Goal: Transaction & Acquisition: Purchase product/service

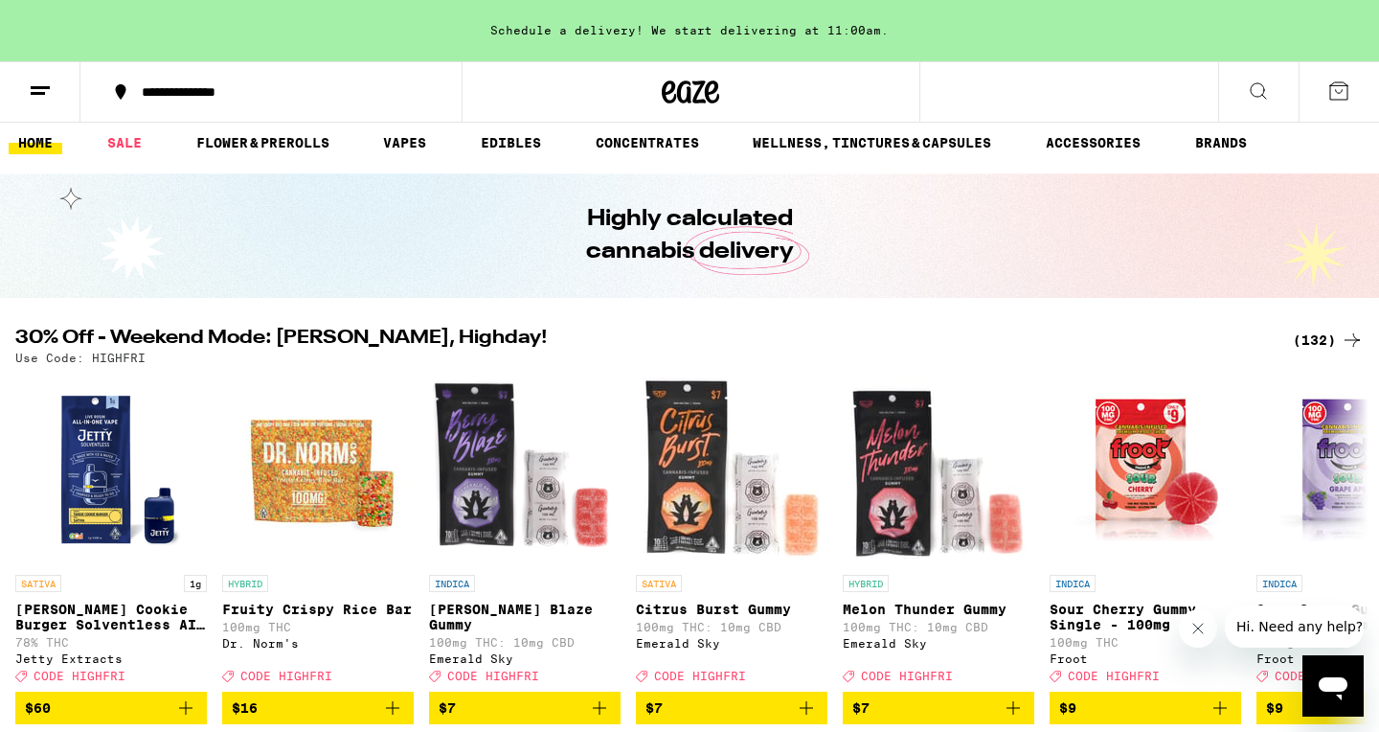
scroll to position [16, 0]
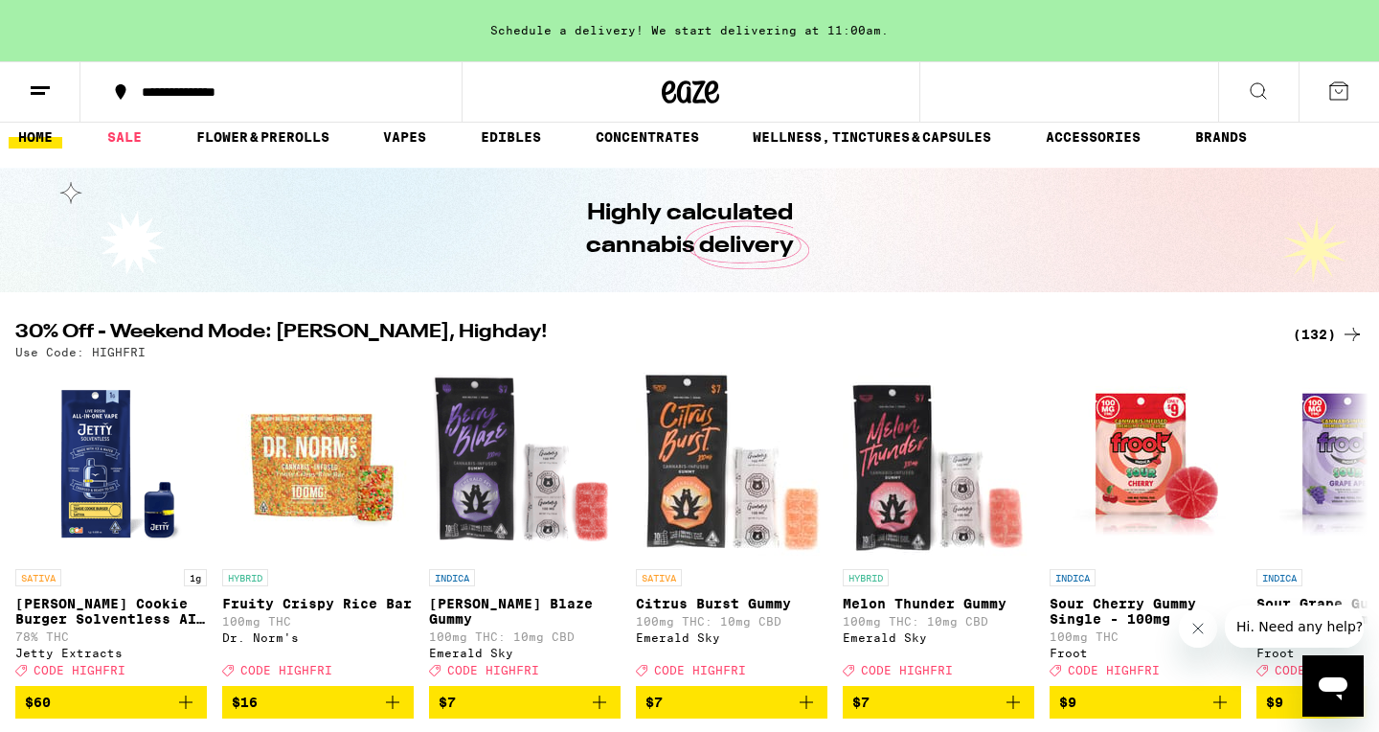
click at [1313, 335] on div "(132)" at bounding box center [1328, 334] width 71 height 23
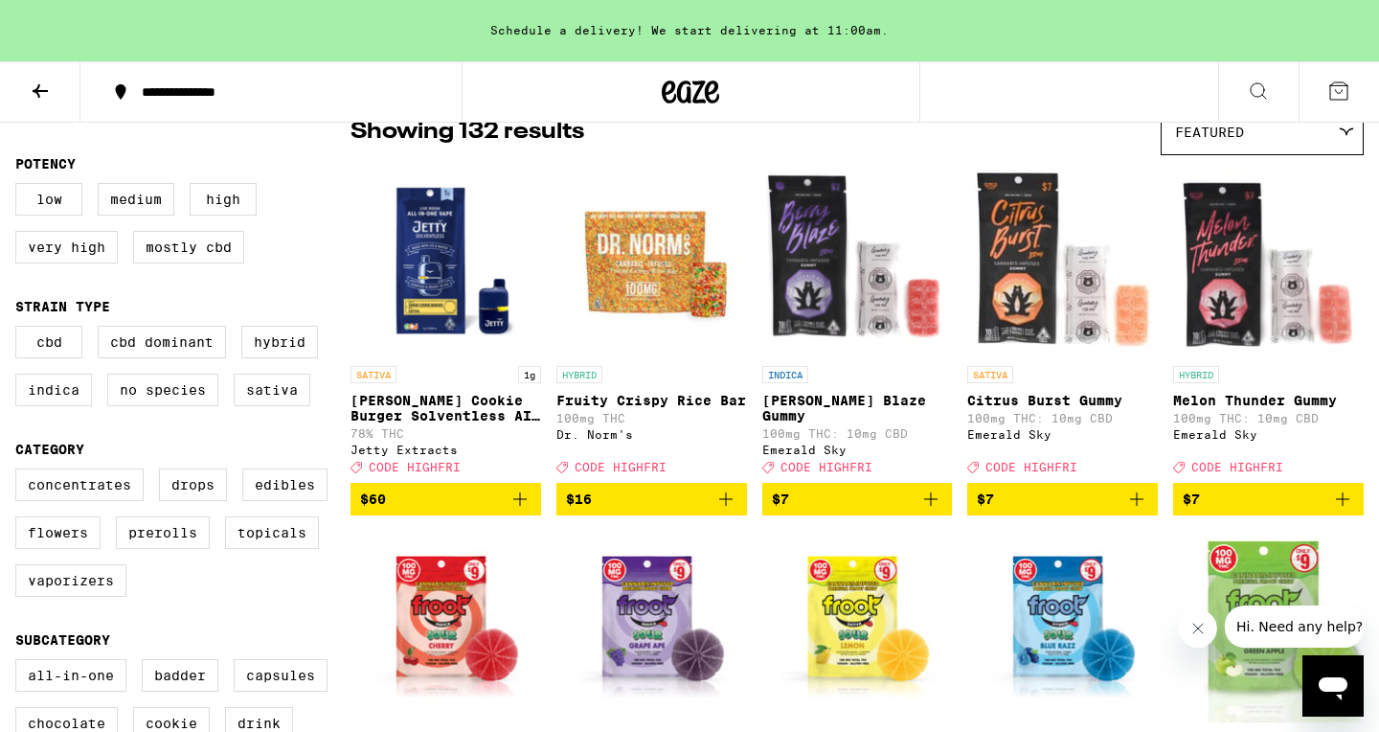
scroll to position [192, 0]
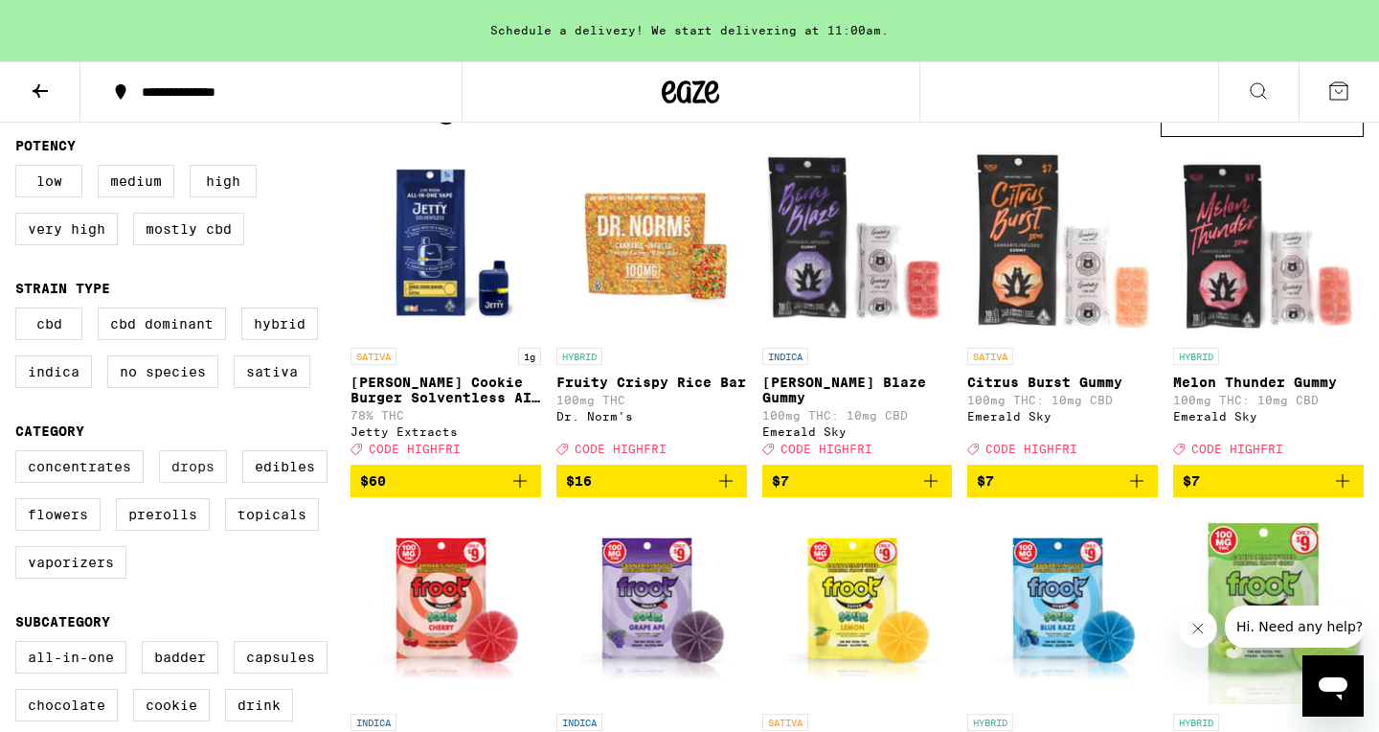
click at [193, 483] on label "Drops" at bounding box center [193, 466] width 68 height 33
click at [20, 454] on input "Drops" at bounding box center [19, 453] width 1 height 1
checkbox input "true"
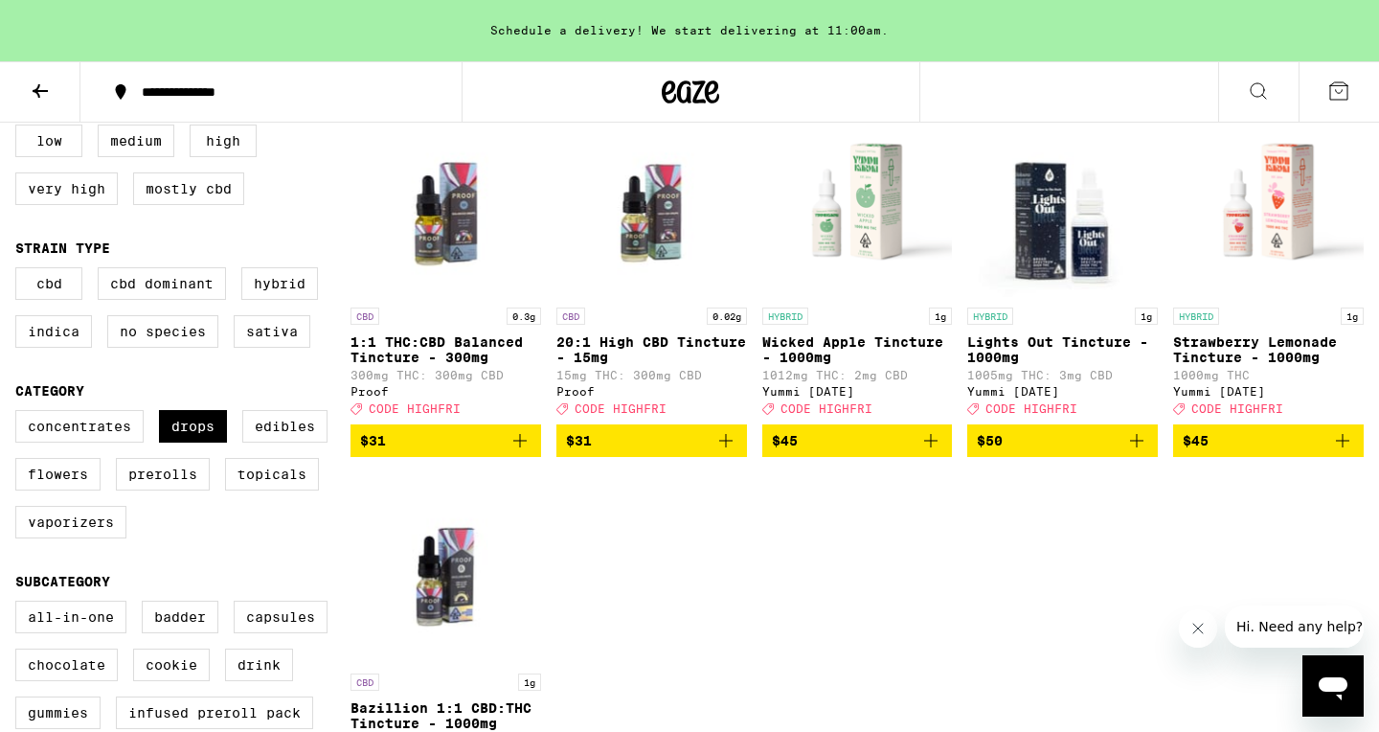
scroll to position [193, 0]
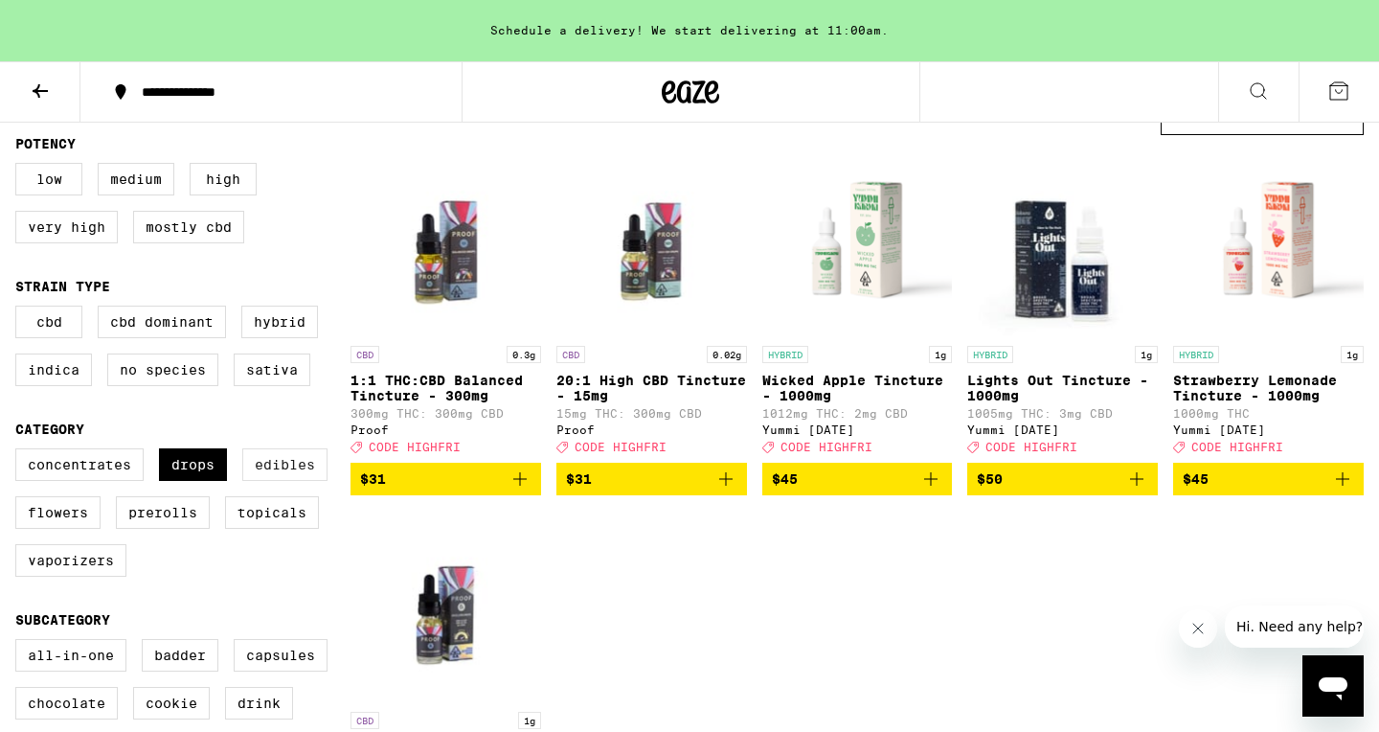
click at [279, 481] on label "Edibles" at bounding box center [284, 464] width 85 height 33
click at [20, 452] on input "Edibles" at bounding box center [19, 451] width 1 height 1
checkbox input "true"
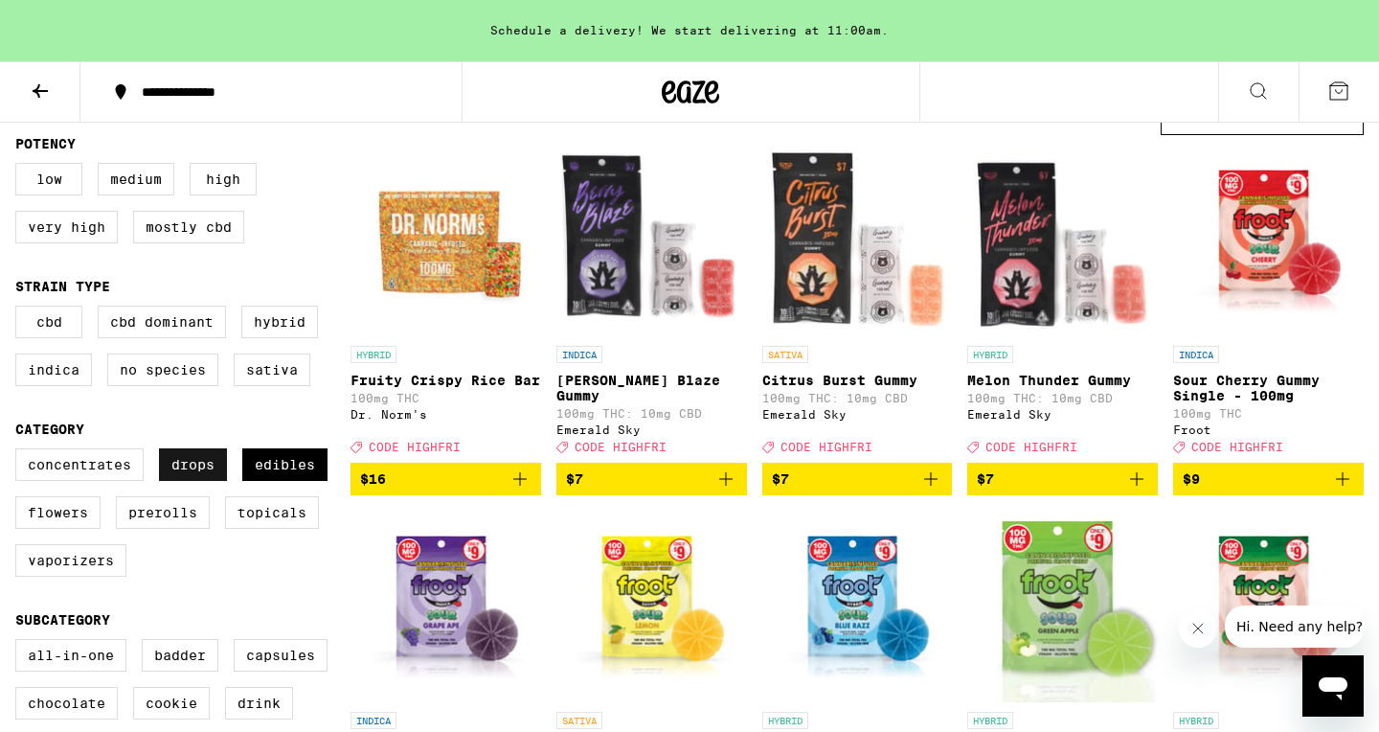
click at [202, 481] on label "Drops" at bounding box center [193, 464] width 68 height 33
click at [20, 452] on input "Drops" at bounding box center [19, 451] width 1 height 1
checkbox input "false"
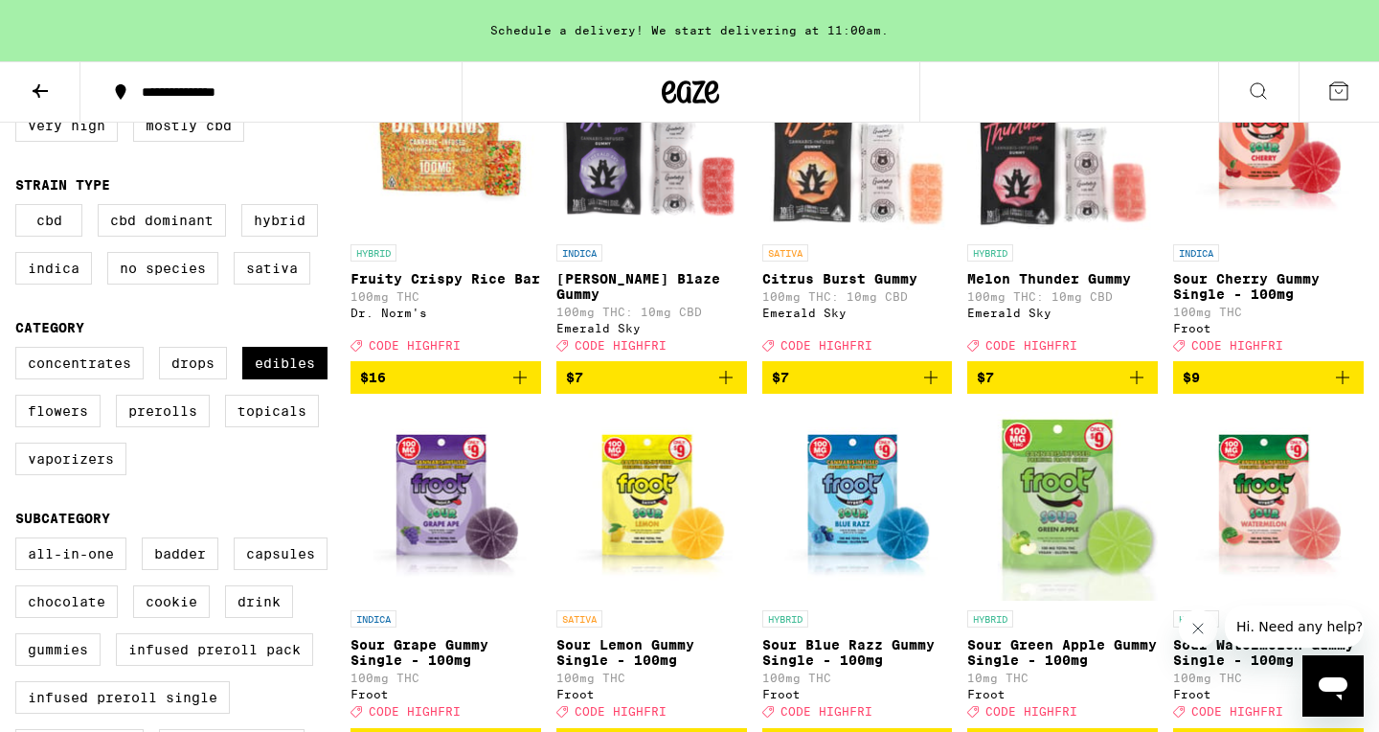
scroll to position [299, 0]
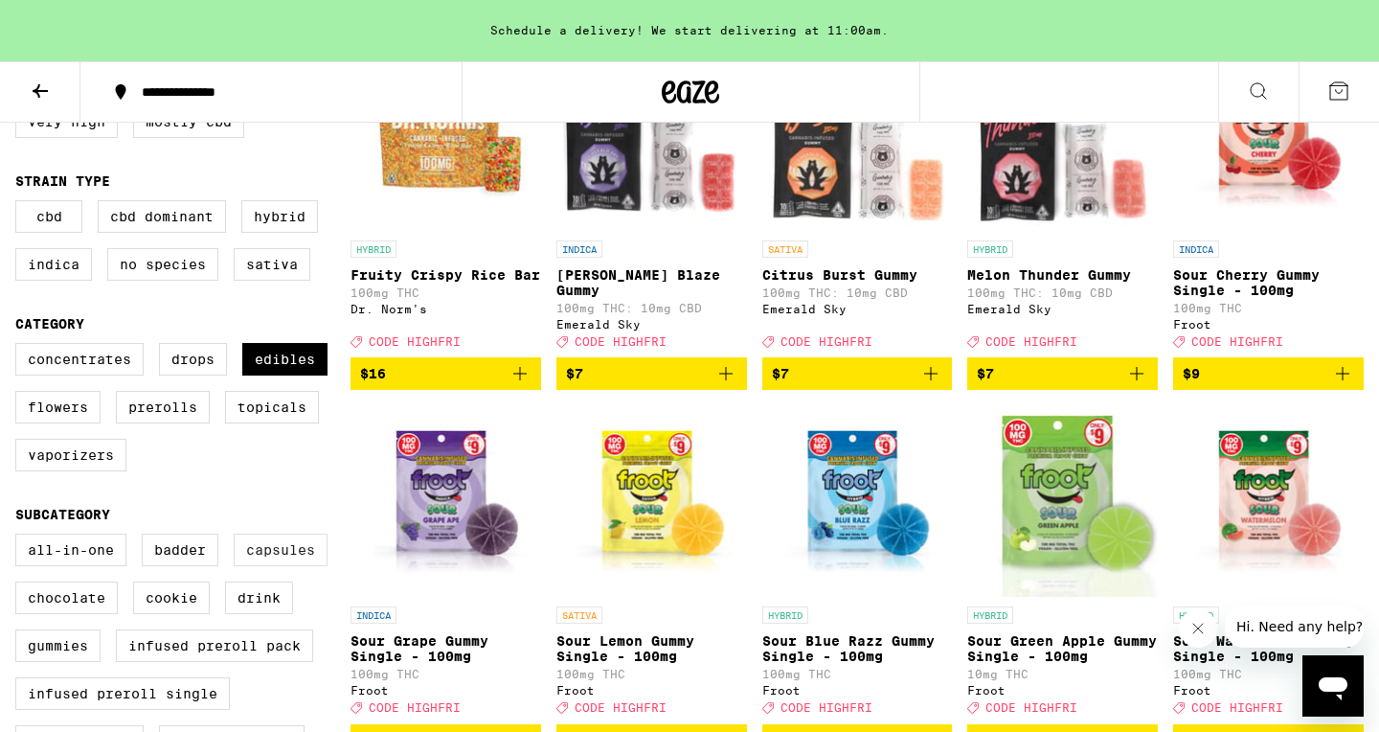
click at [278, 566] on label "Capsules" at bounding box center [281, 549] width 94 height 33
click at [20, 537] on input "Capsules" at bounding box center [19, 536] width 1 height 1
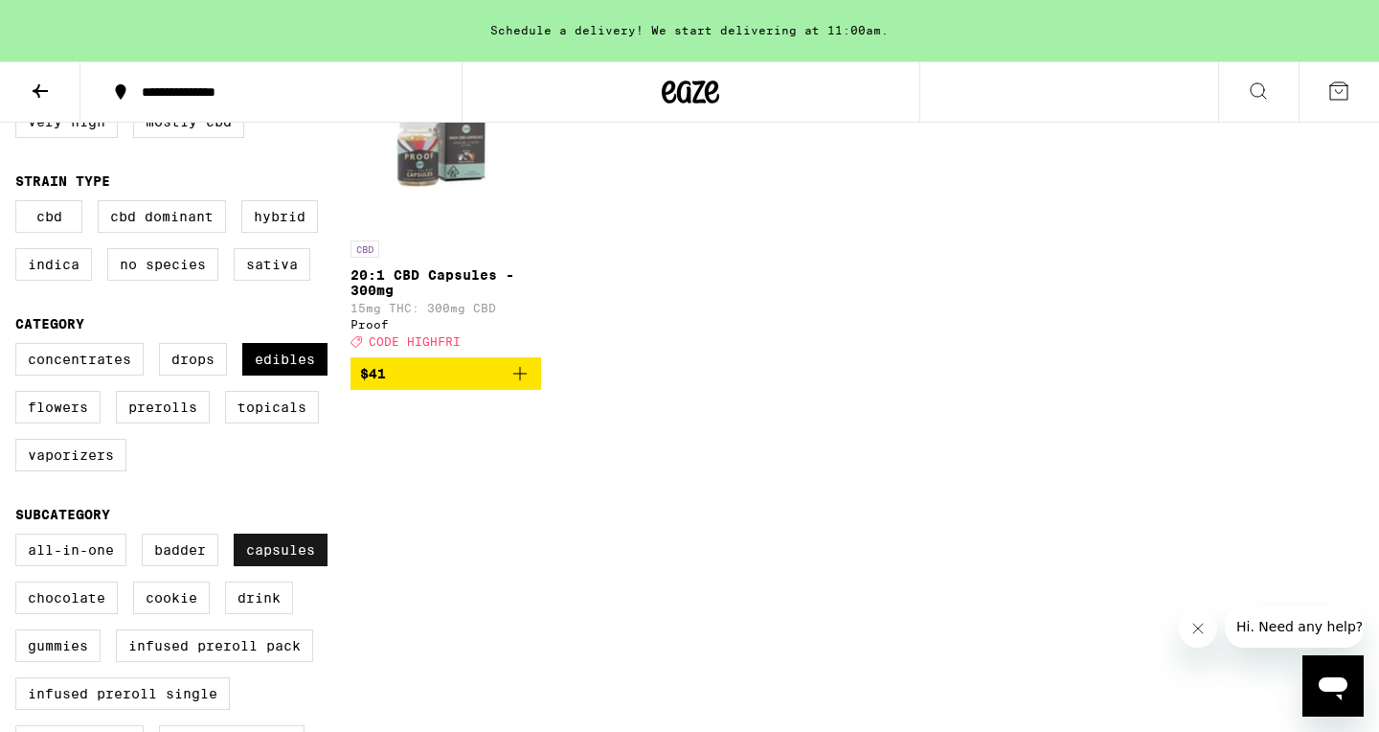
click at [278, 566] on label "Capsules" at bounding box center [281, 549] width 94 height 33
click at [20, 537] on input "Capsules" at bounding box center [19, 536] width 1 height 1
checkbox input "false"
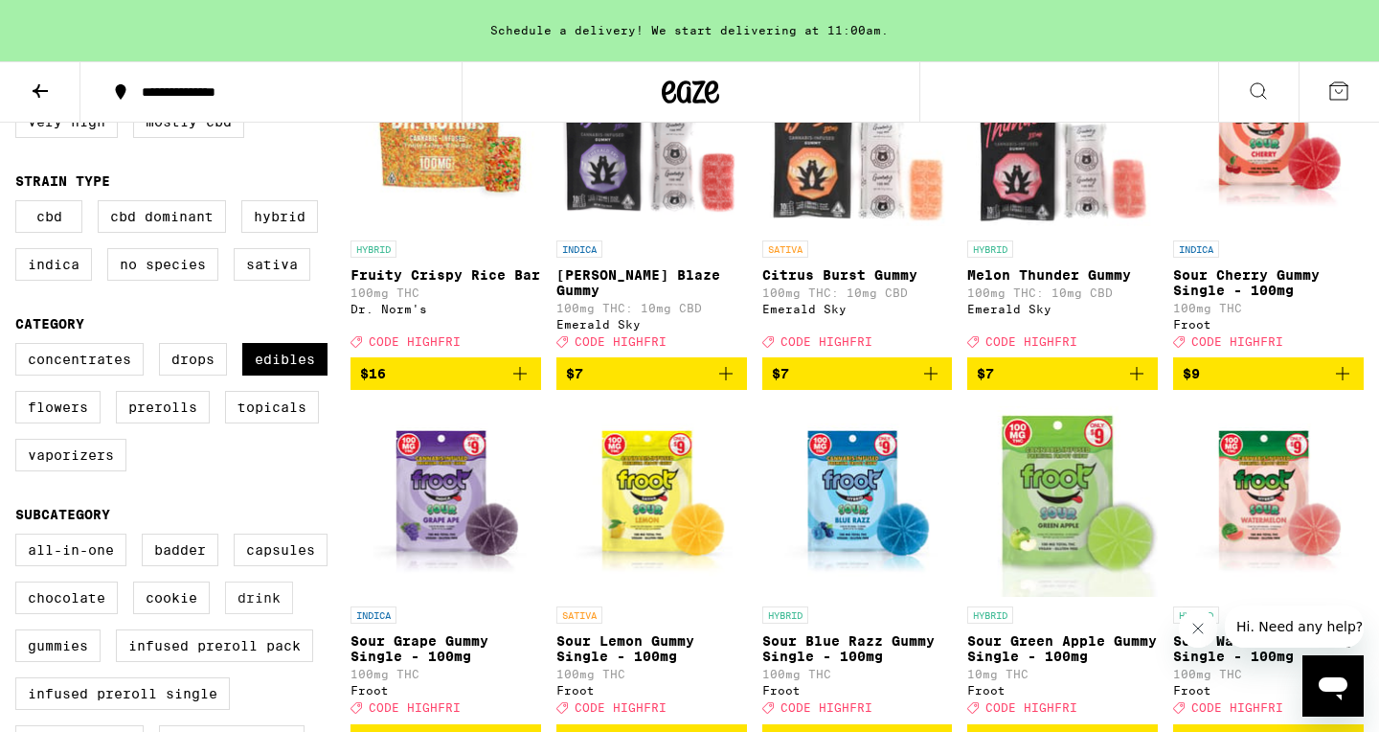
click at [259, 614] on label "Drink" at bounding box center [259, 597] width 68 height 33
click at [20, 537] on input "Drink" at bounding box center [19, 536] width 1 height 1
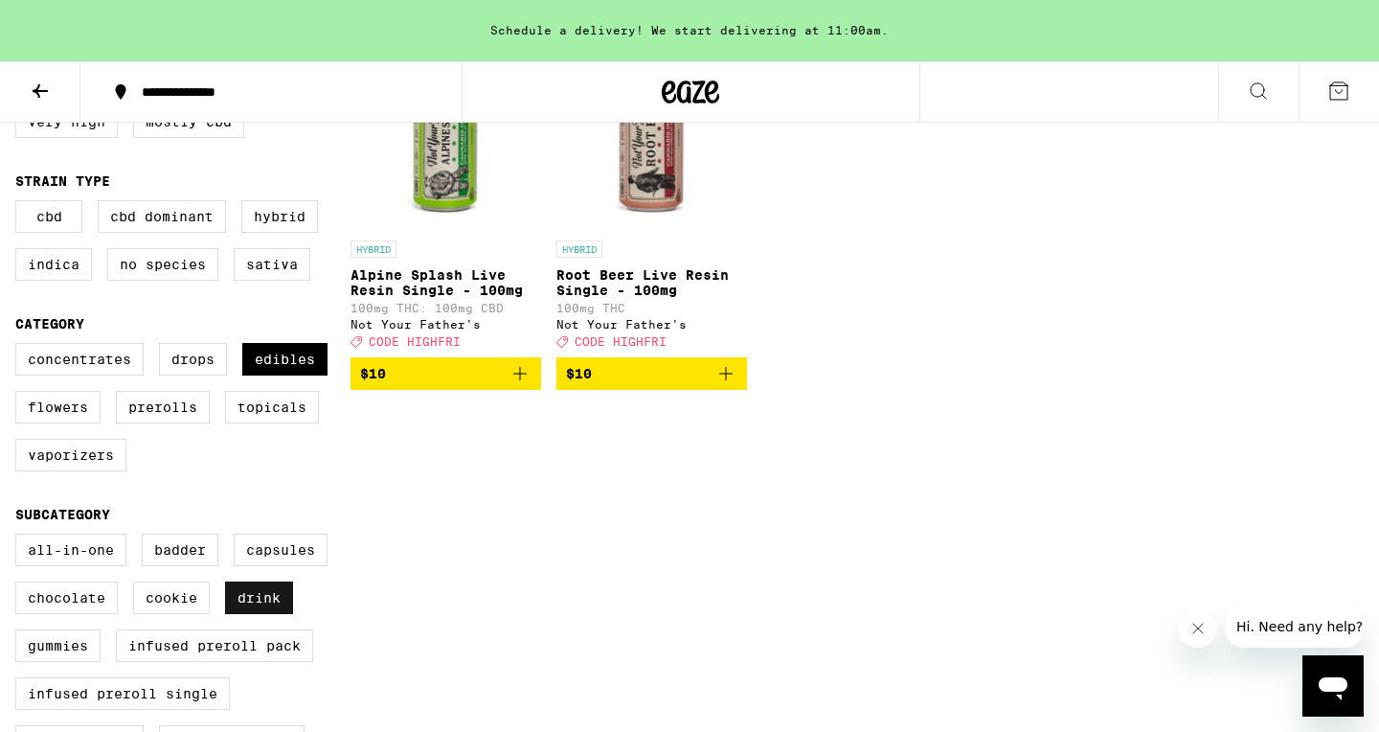
click at [259, 614] on label "Drink" at bounding box center [259, 597] width 68 height 33
click at [20, 537] on input "Drink" at bounding box center [19, 536] width 1 height 1
checkbox input "false"
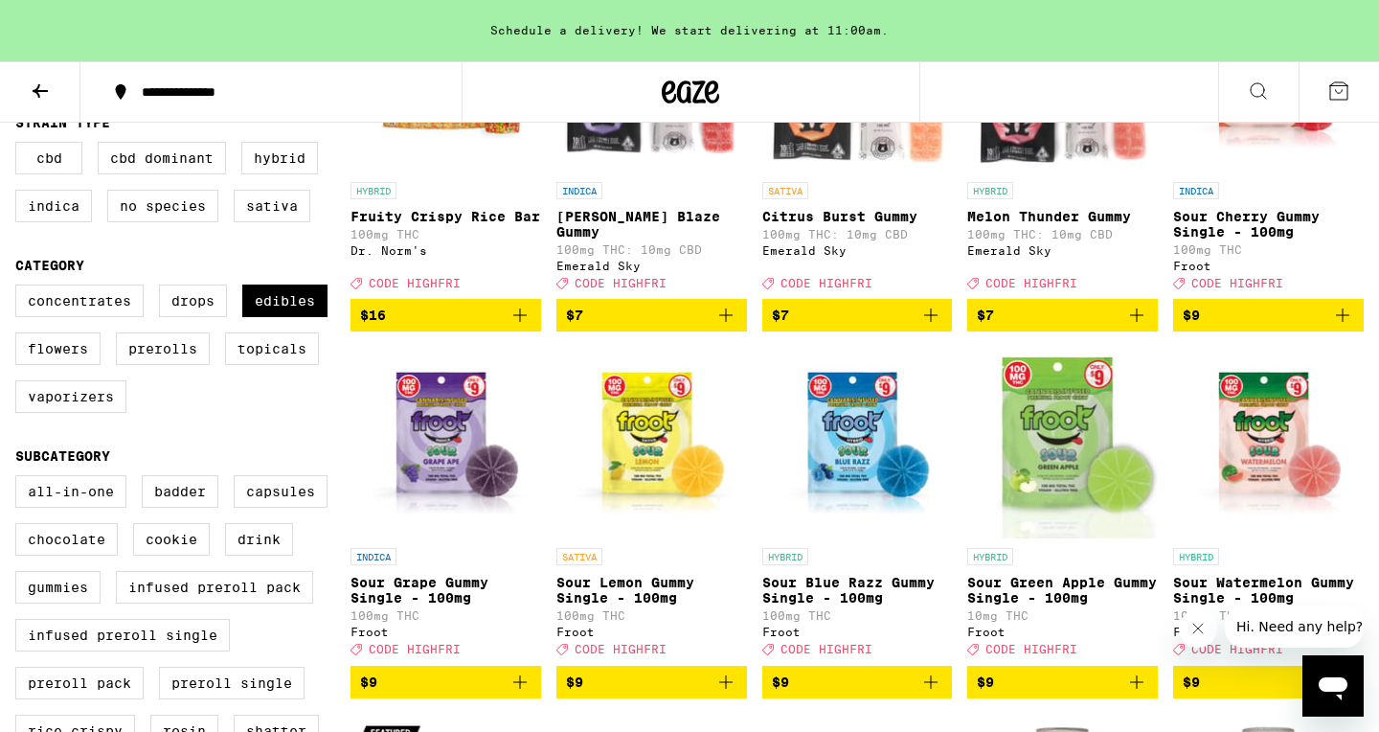
scroll to position [463, 0]
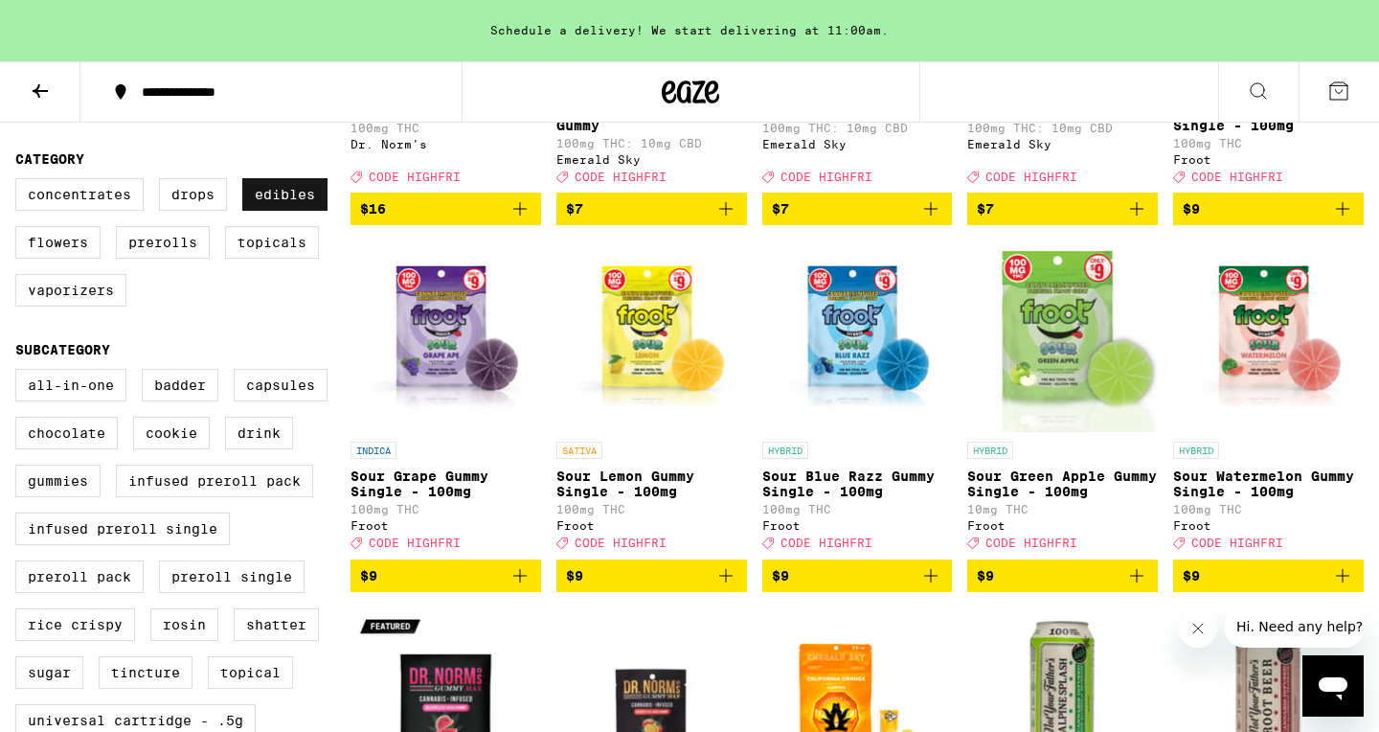
click at [277, 211] on label "Edibles" at bounding box center [284, 194] width 85 height 33
click at [20, 182] on input "Edibles" at bounding box center [19, 181] width 1 height 1
checkbox input "false"
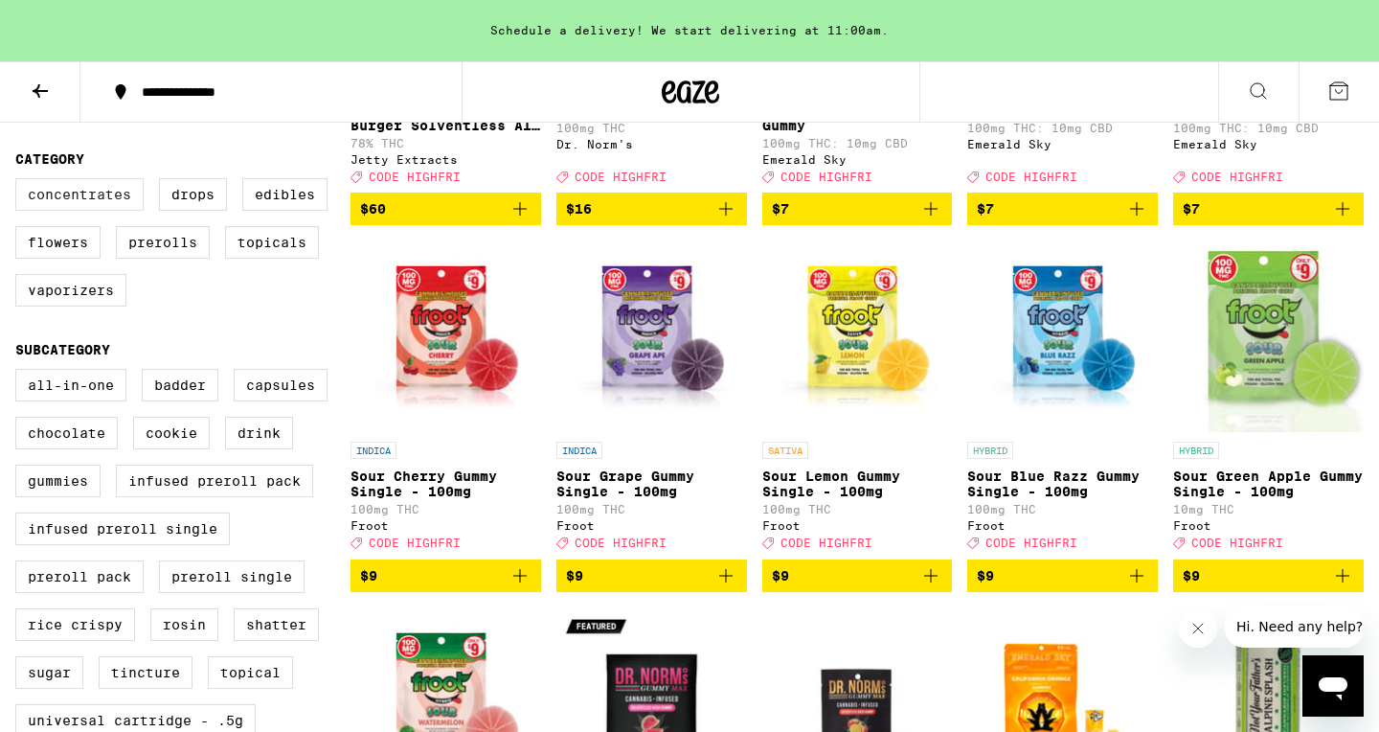
click at [79, 211] on label "Concentrates" at bounding box center [79, 194] width 128 height 33
click at [20, 182] on input "Concentrates" at bounding box center [19, 181] width 1 height 1
checkbox input "true"
